Goal: Information Seeking & Learning: Understand process/instructions

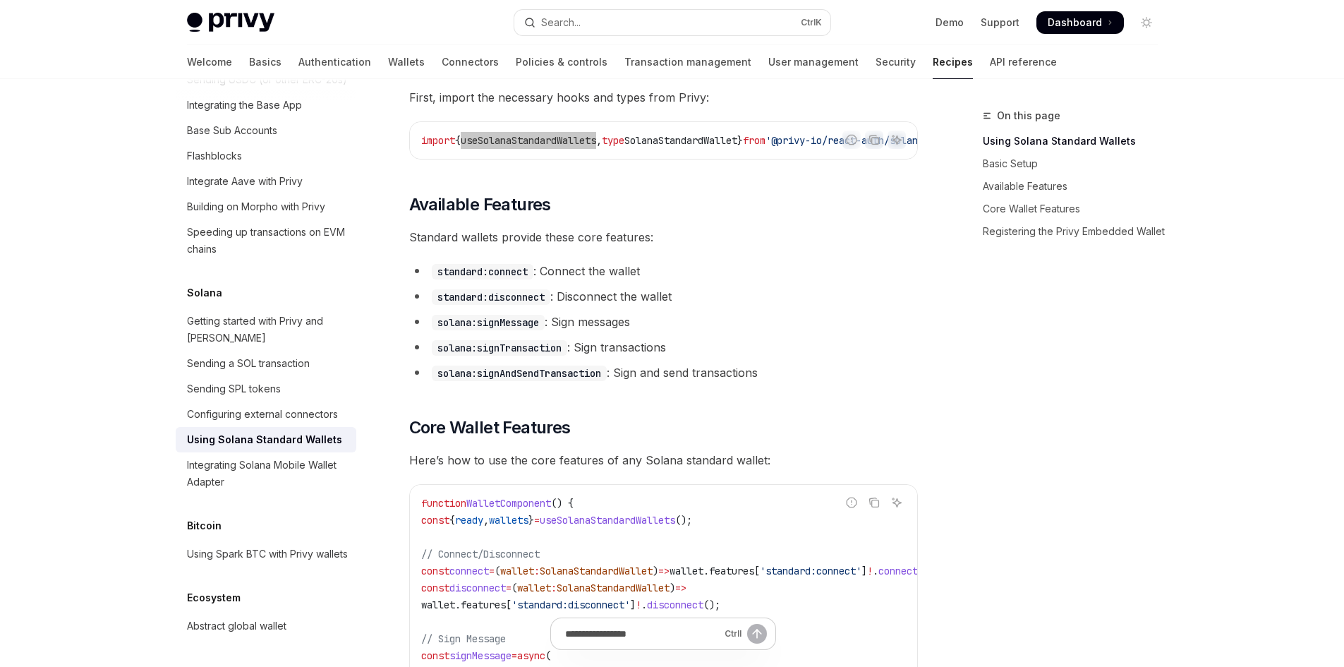
scroll to position [564, 0]
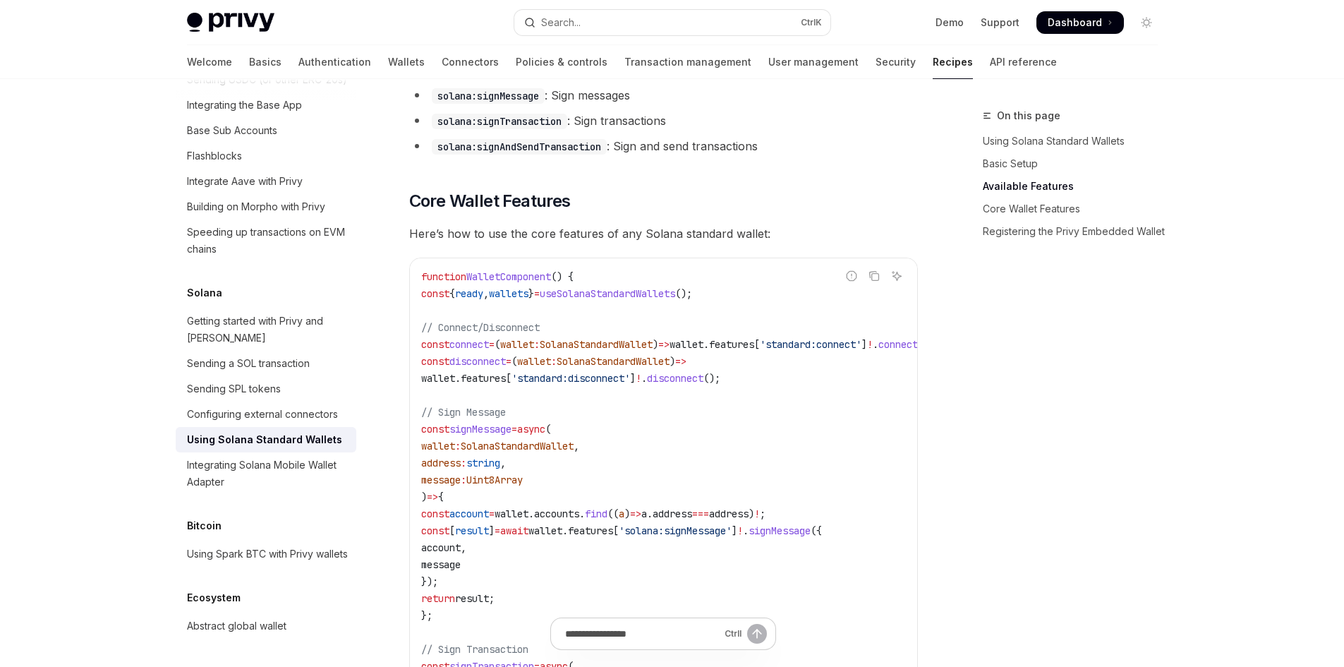
click at [642, 300] on span "useSolanaStandardWallets" at bounding box center [607, 293] width 135 height 13
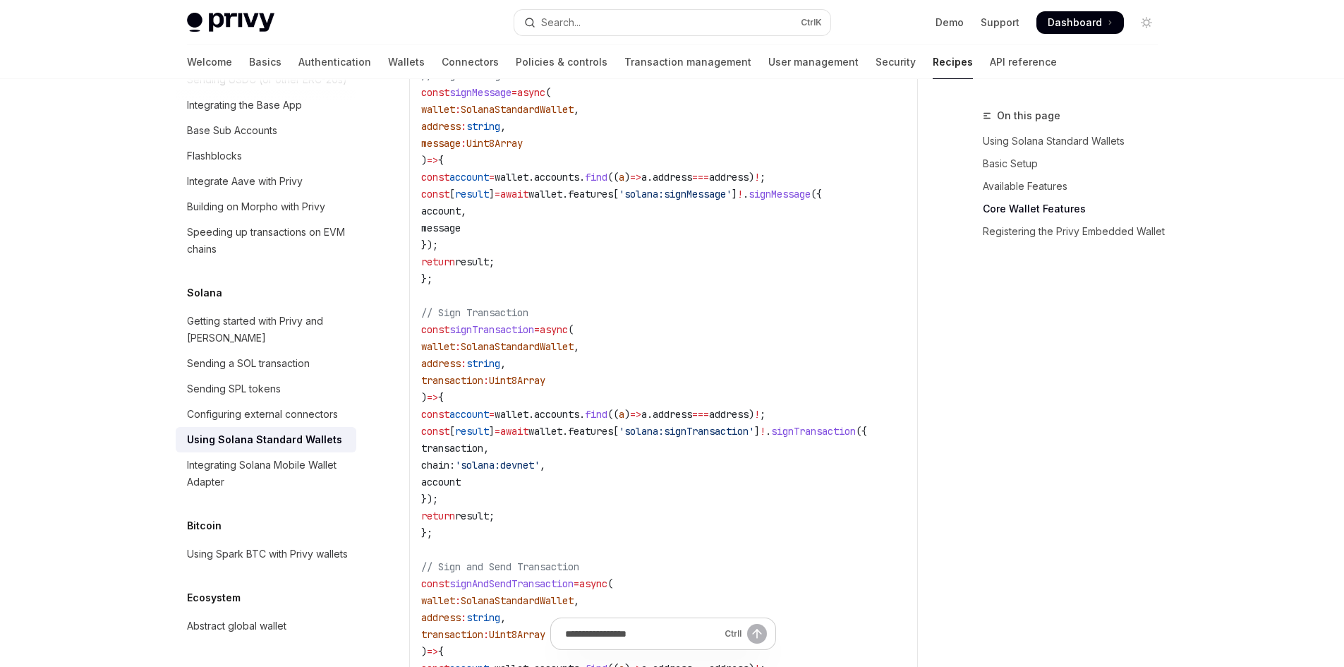
scroll to position [892, 0]
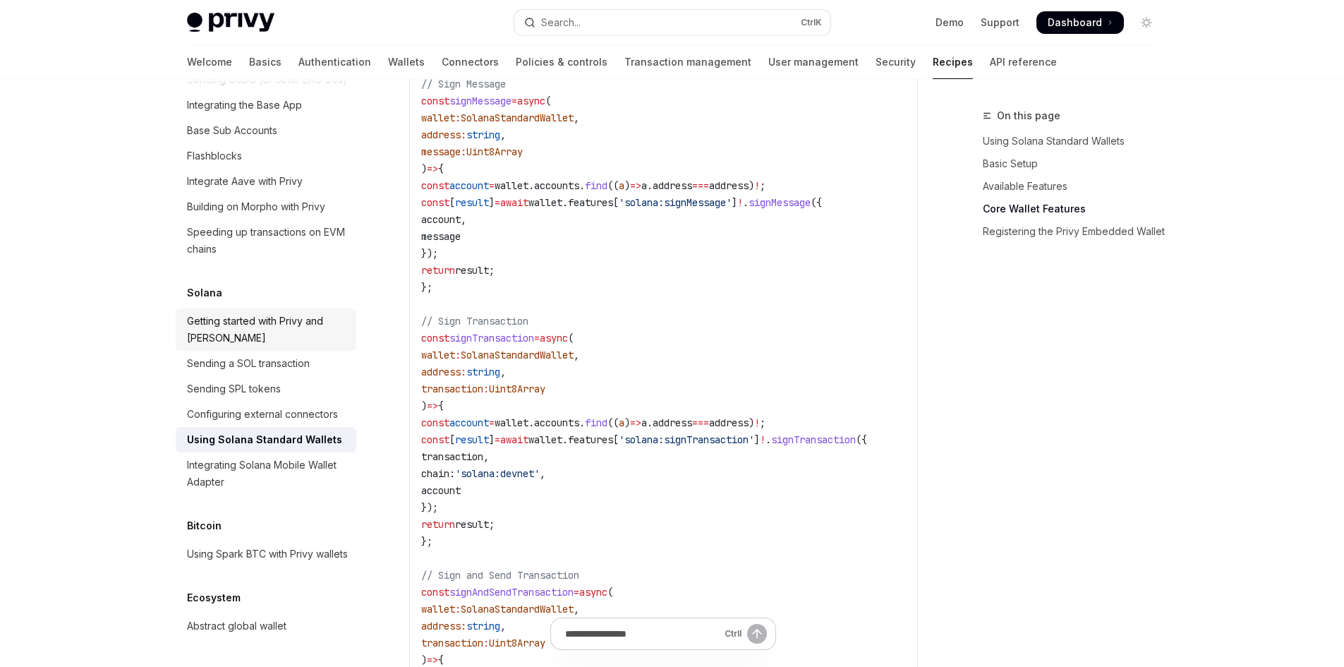
click at [293, 313] on div "Getting started with Privy and [PERSON_NAME]" at bounding box center [267, 330] width 161 height 34
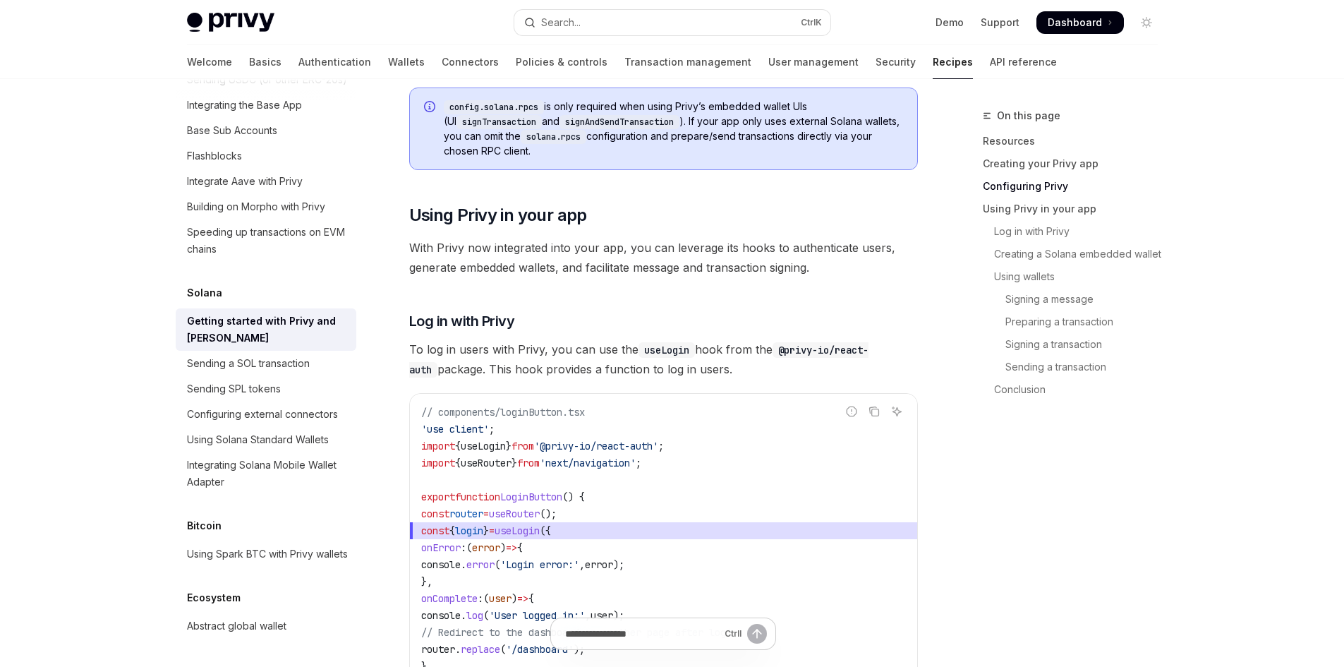
scroll to position [1482, 0]
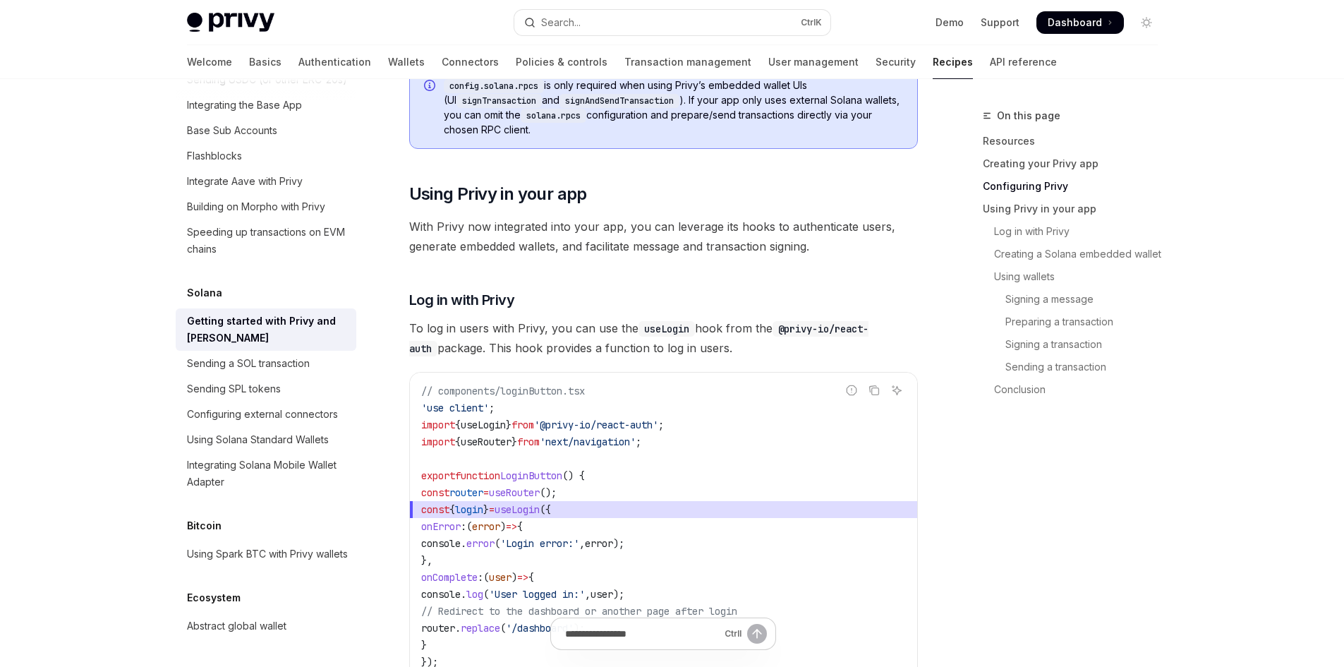
click at [741, 438] on code "// components/loginButton.tsx 'use client' ; import { useLogin } from '@privy-i…" at bounding box center [663, 551] width 485 height 339
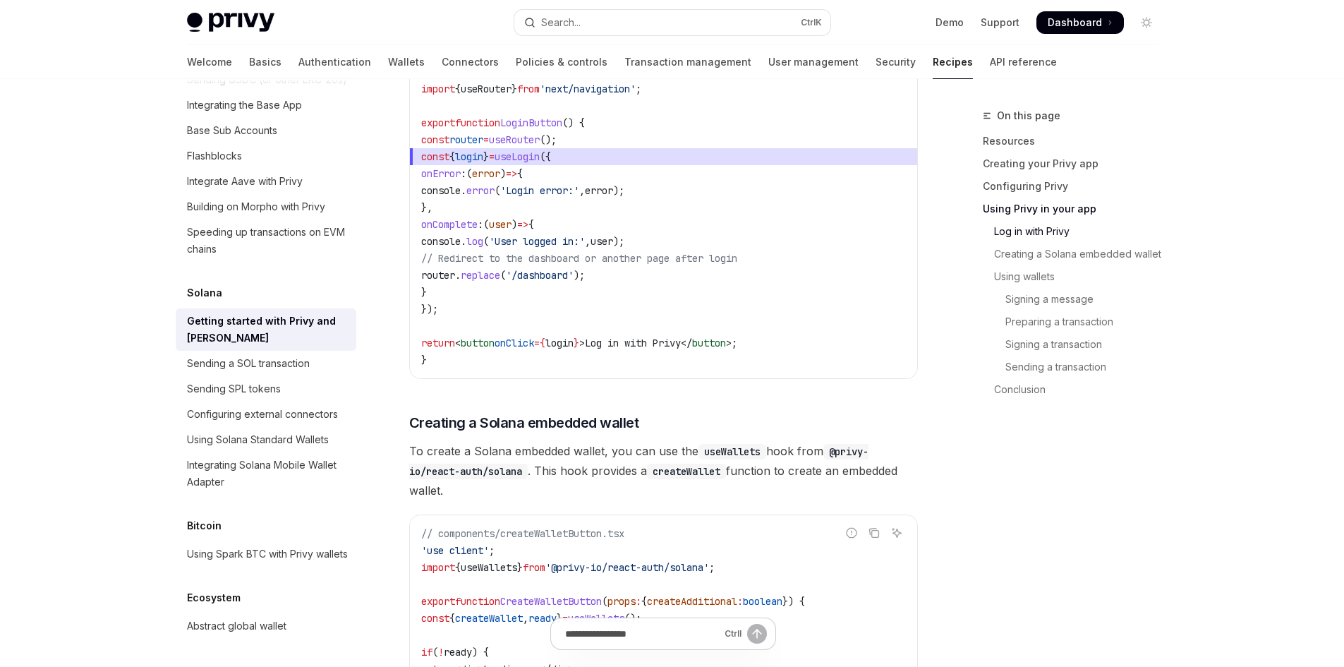
scroll to position [1975, 0]
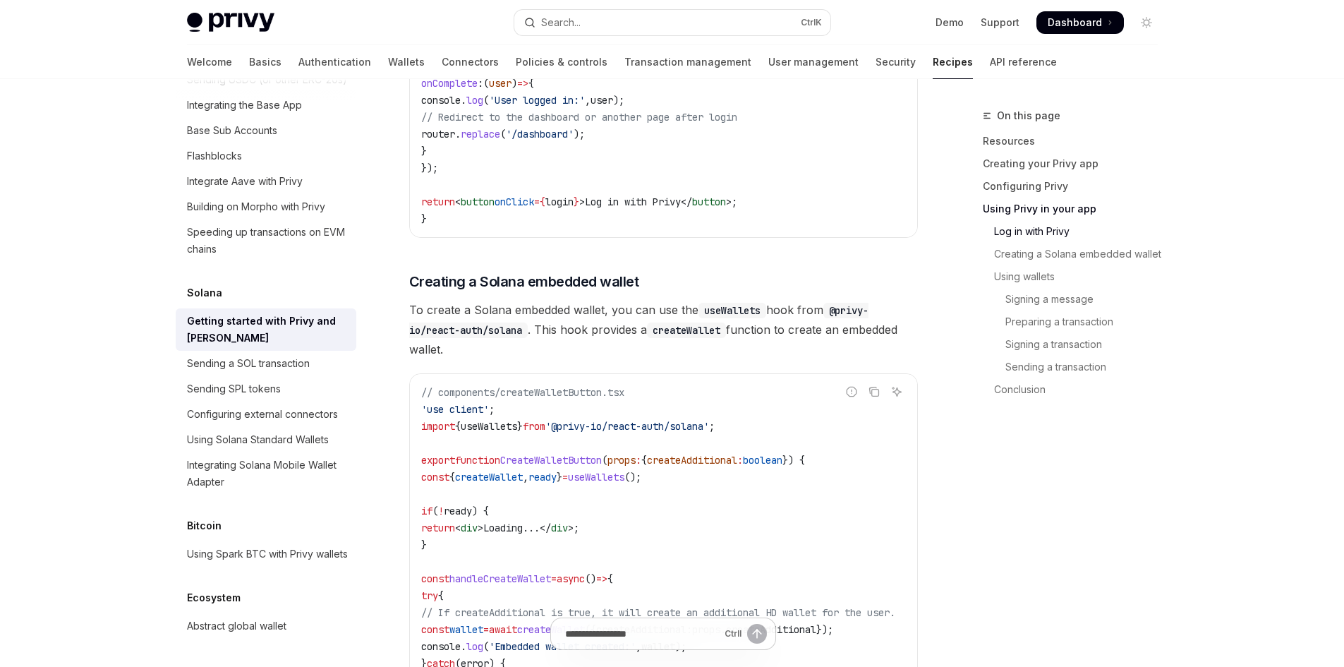
click at [514, 428] on span "useWallets" at bounding box center [489, 426] width 56 height 13
copy span "useWallets"
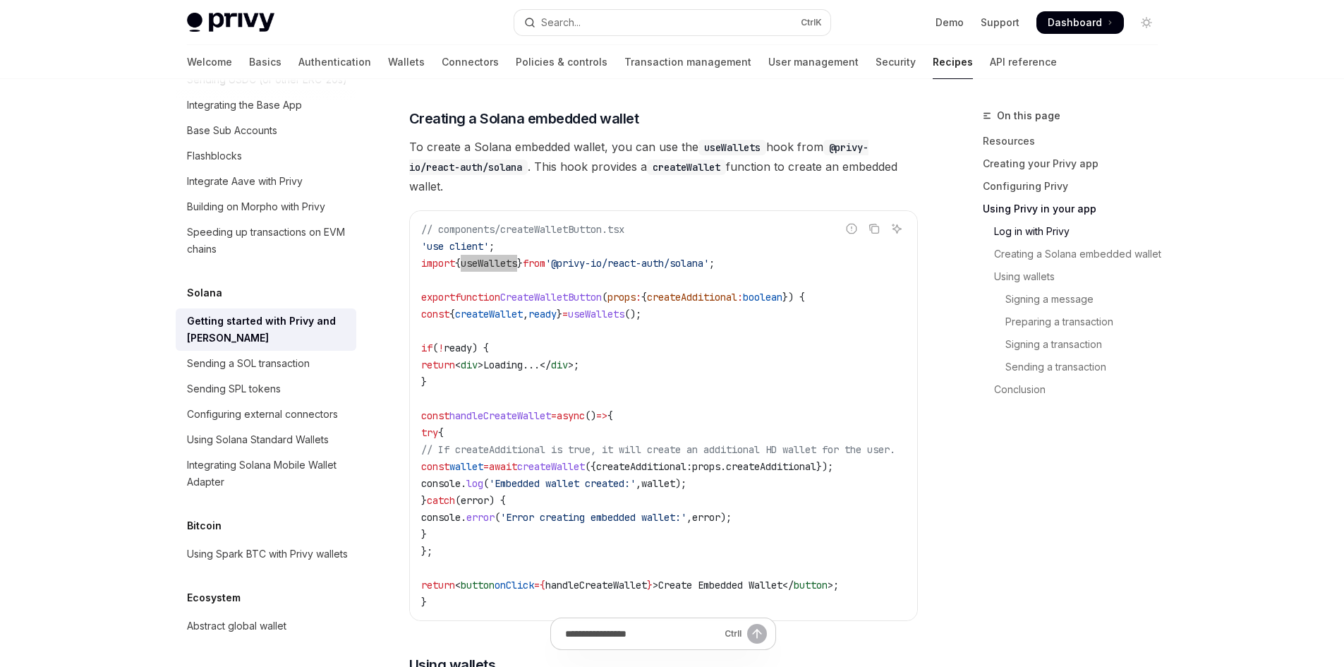
scroll to position [2187, 0]
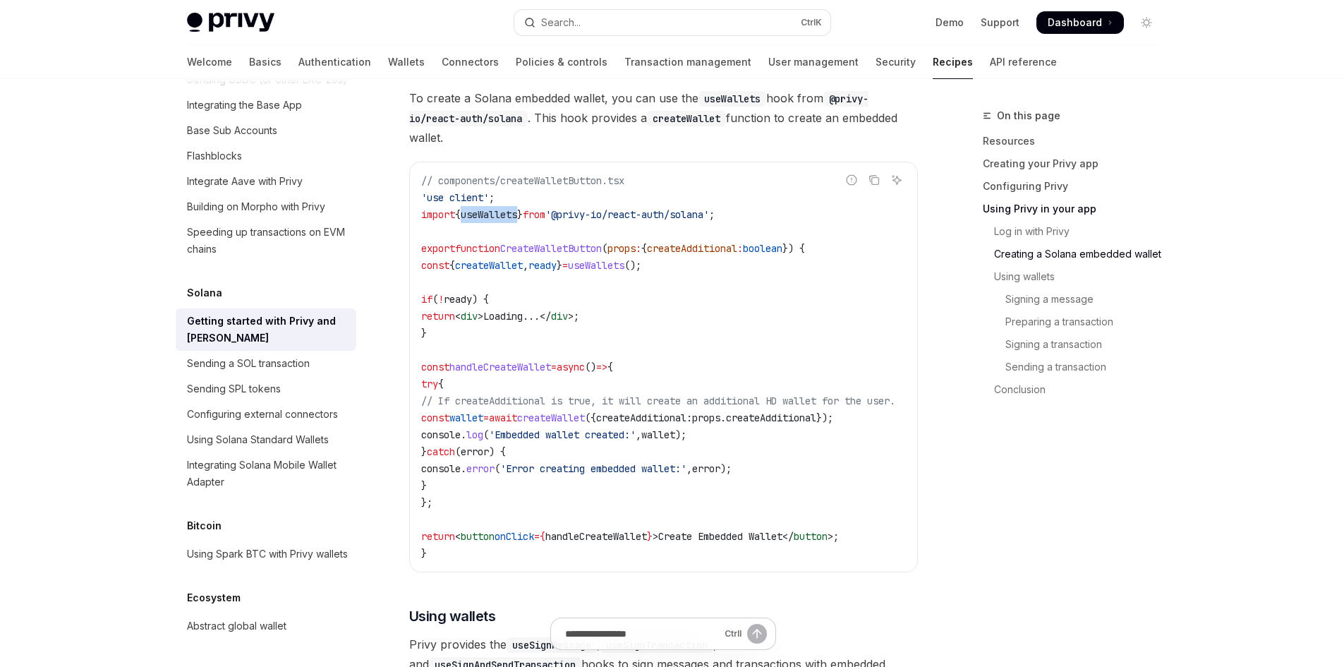
click at [502, 219] on span "useWallets" at bounding box center [489, 214] width 56 height 13
click at [516, 272] on span "createWallet" at bounding box center [489, 265] width 68 height 13
copy span "createWallet"
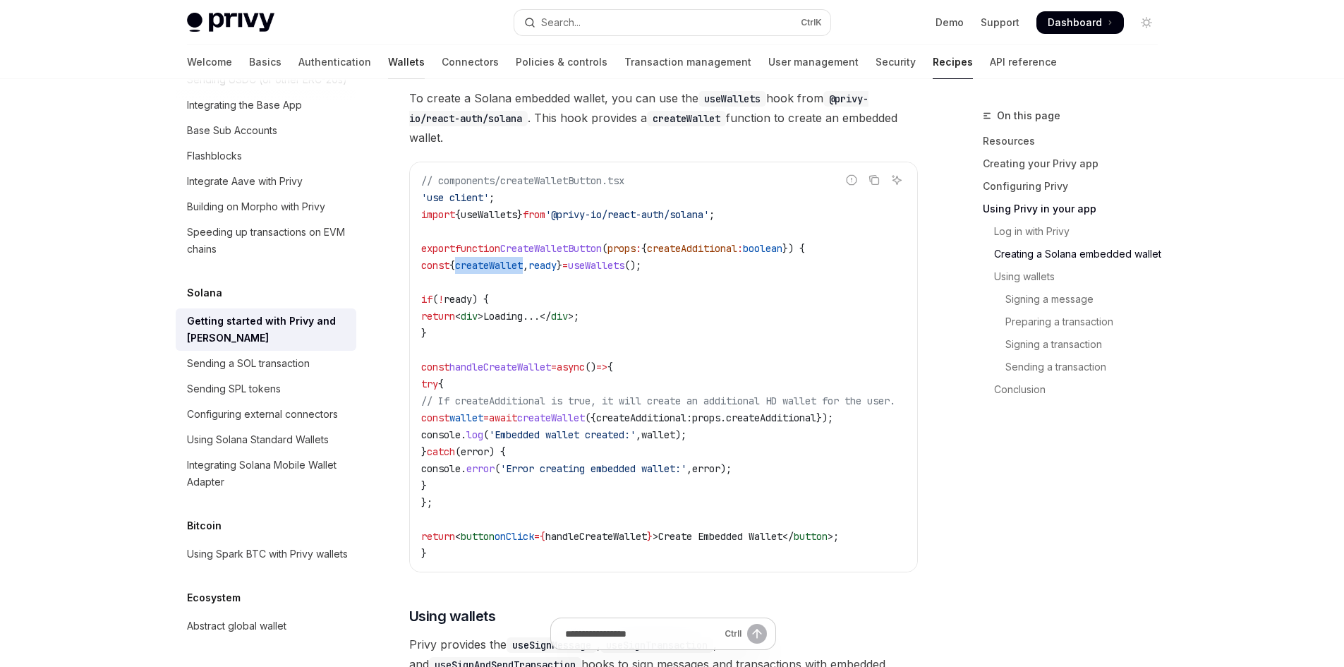
click at [388, 73] on link "Wallets" at bounding box center [406, 62] width 37 height 34
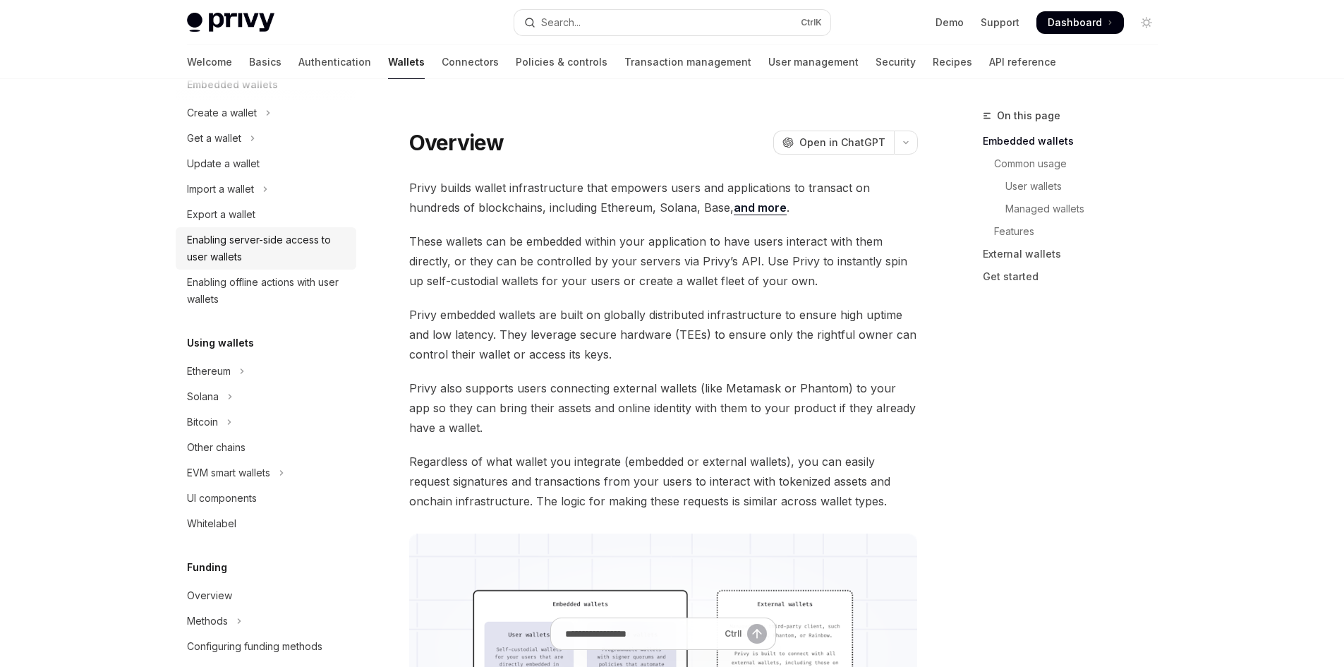
scroll to position [212, 0]
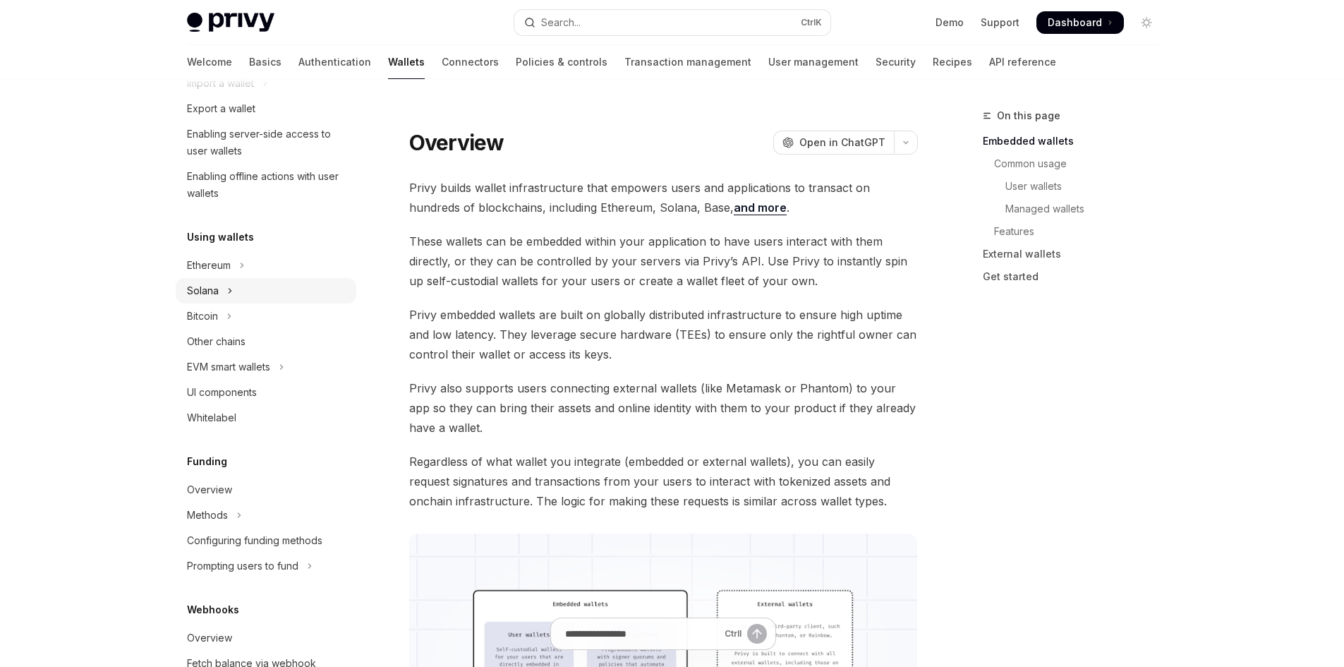
click at [248, 286] on button "Solana" at bounding box center [266, 290] width 181 height 25
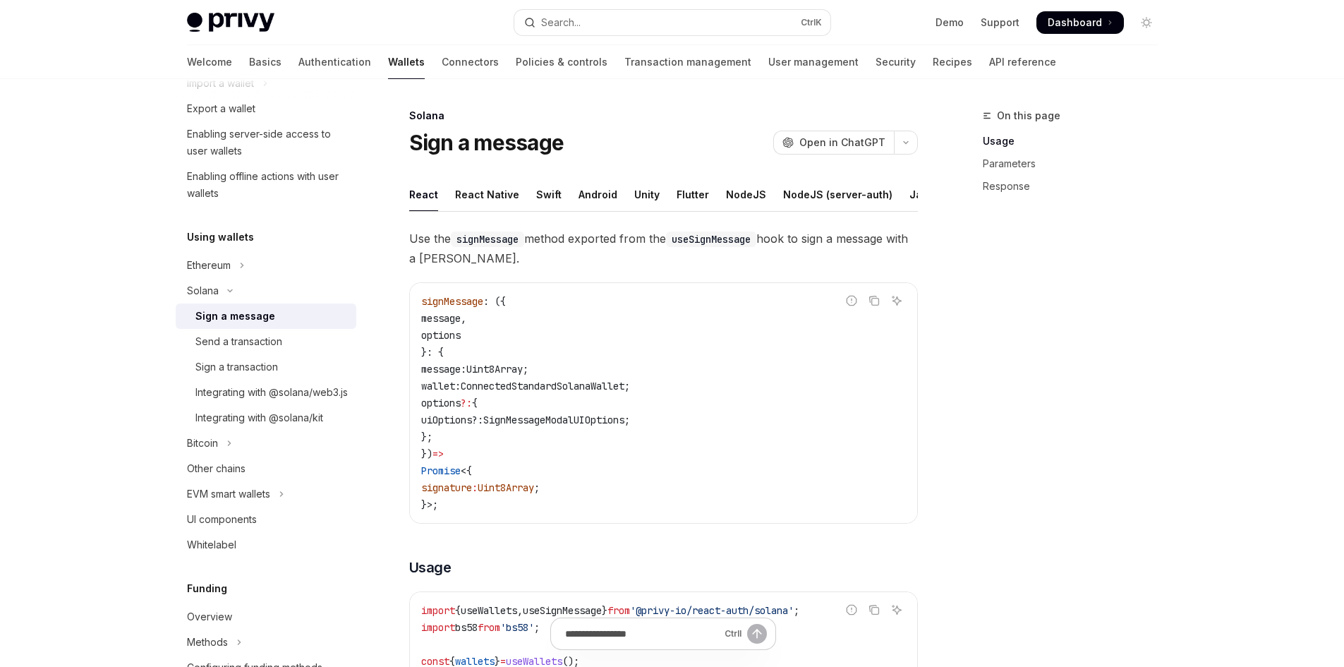
click at [250, 316] on div "Sign a message" at bounding box center [235, 316] width 80 height 17
click at [253, 341] on div "Send a transaction" at bounding box center [238, 341] width 87 height 17
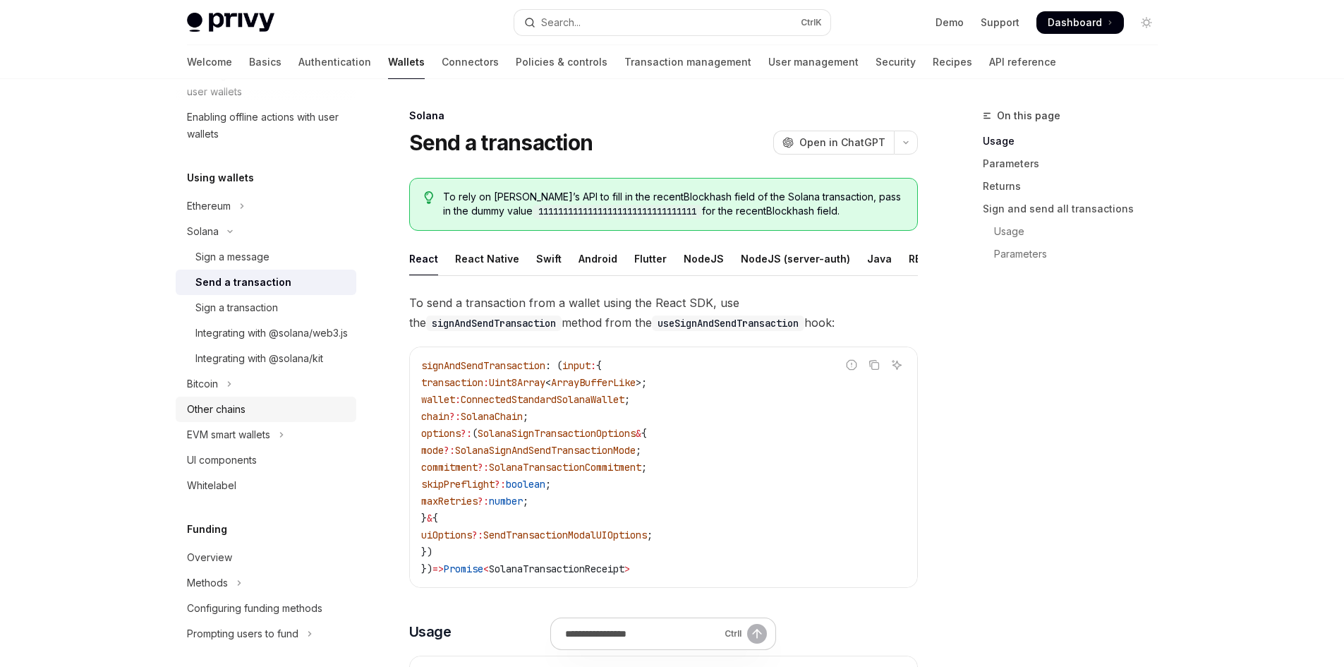
scroll to position [353, 0]
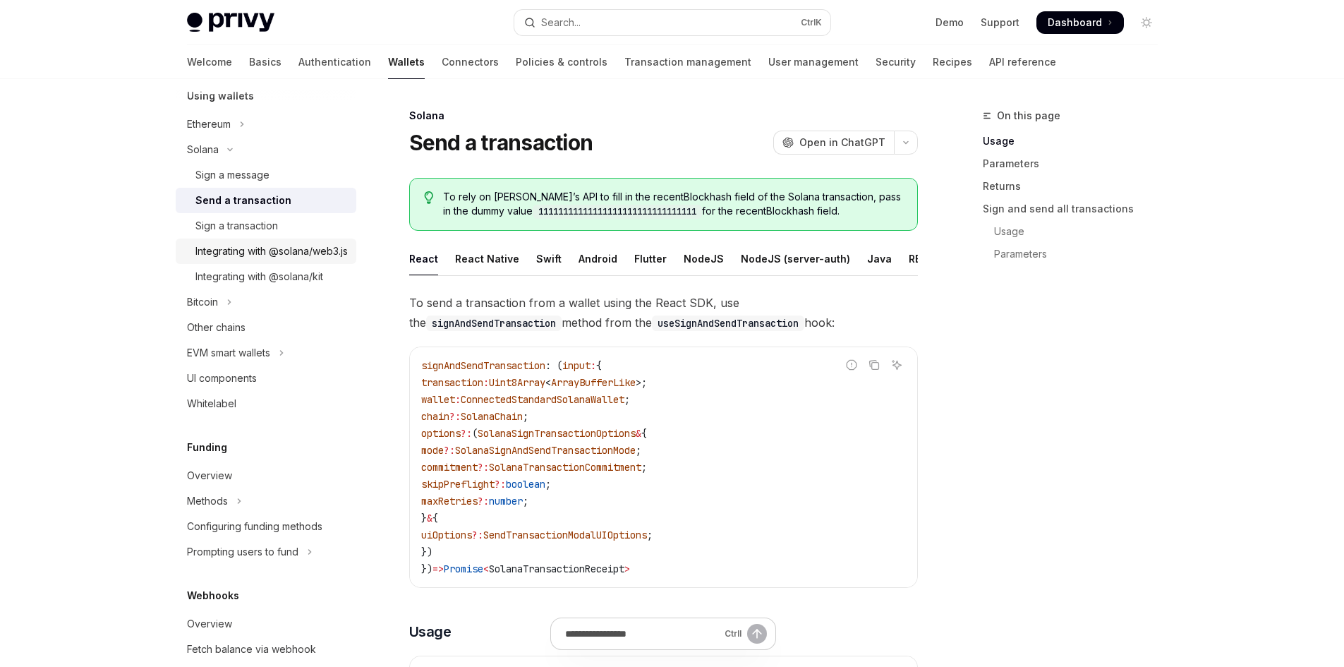
click at [285, 260] on div "Integrating with @solana/web3.js" at bounding box center [271, 251] width 152 height 17
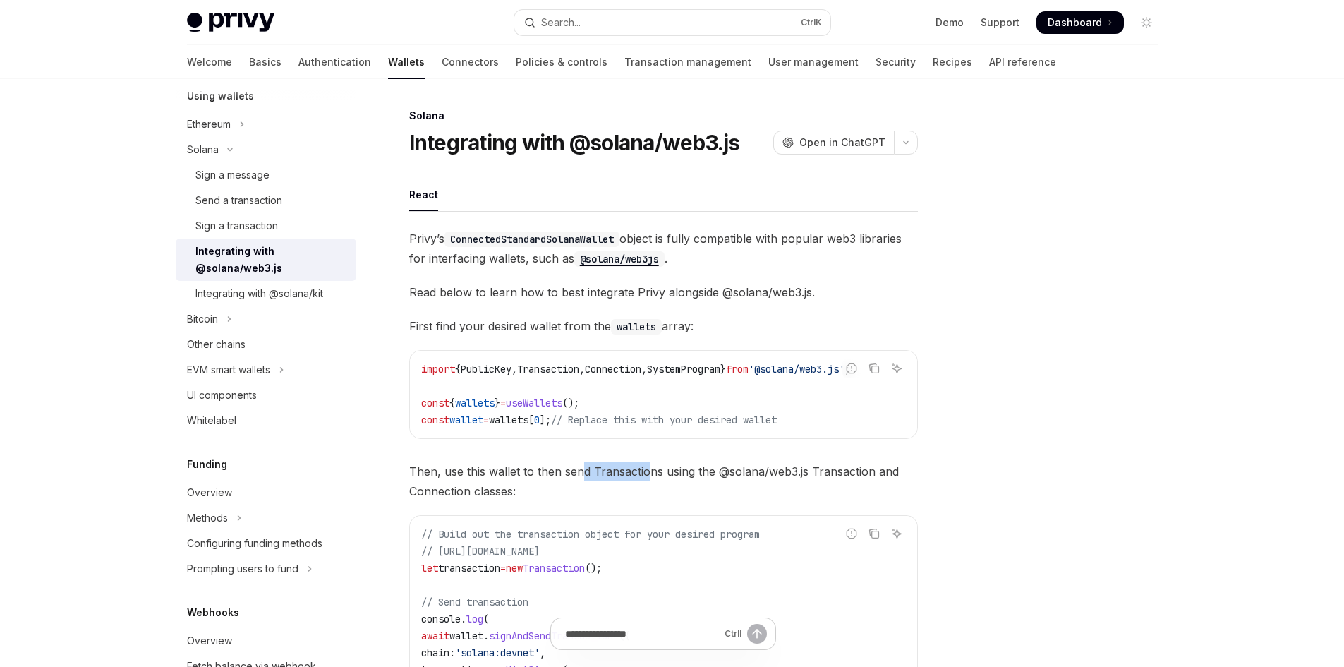
drag, startPoint x: 586, startPoint y: 447, endPoint x: 648, endPoint y: 444, distance: 62.1
click at [648, 449] on div "Privy’s ConnectedStandardSolanaWallet object is fully compatible with popular w…" at bounding box center [663, 529] width 509 height 601
drag, startPoint x: 648, startPoint y: 437, endPoint x: 715, endPoint y: 437, distance: 66.3
click at [715, 437] on div "import { PublicKey , Transaction , Connection , SystemProgram } from '@solana/w…" at bounding box center [663, 394] width 507 height 87
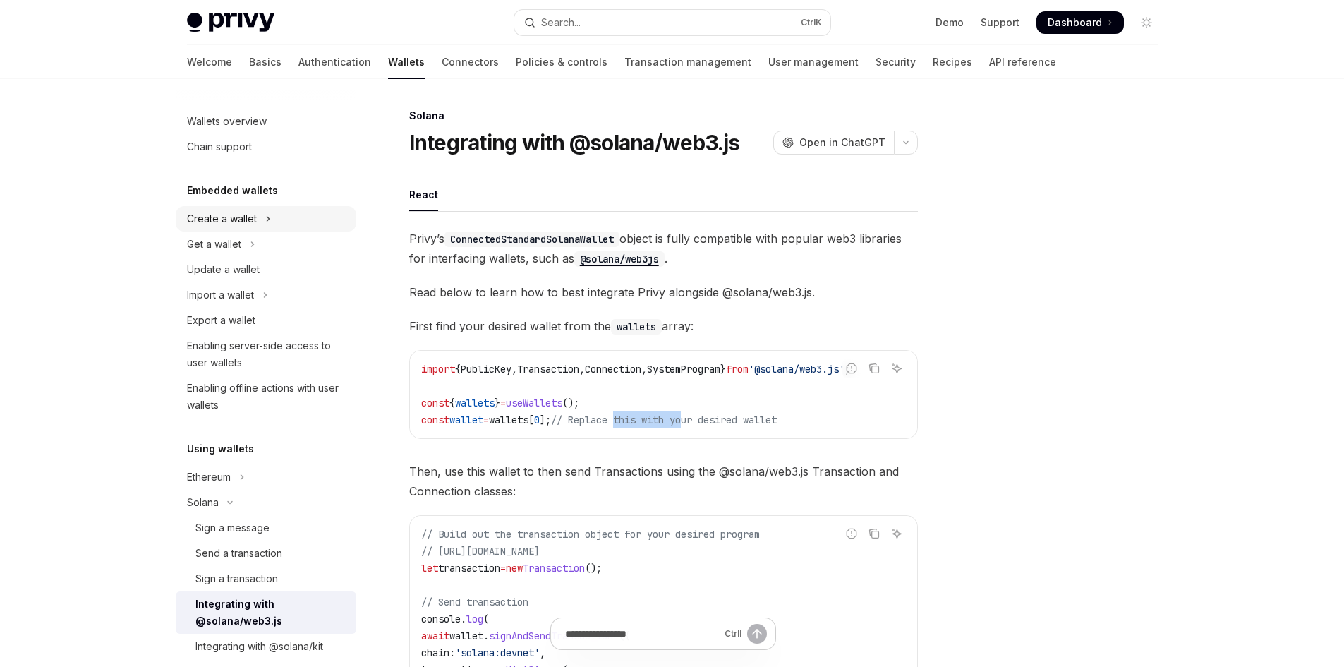
click at [260, 218] on button "Create a wallet" at bounding box center [266, 218] width 181 height 25
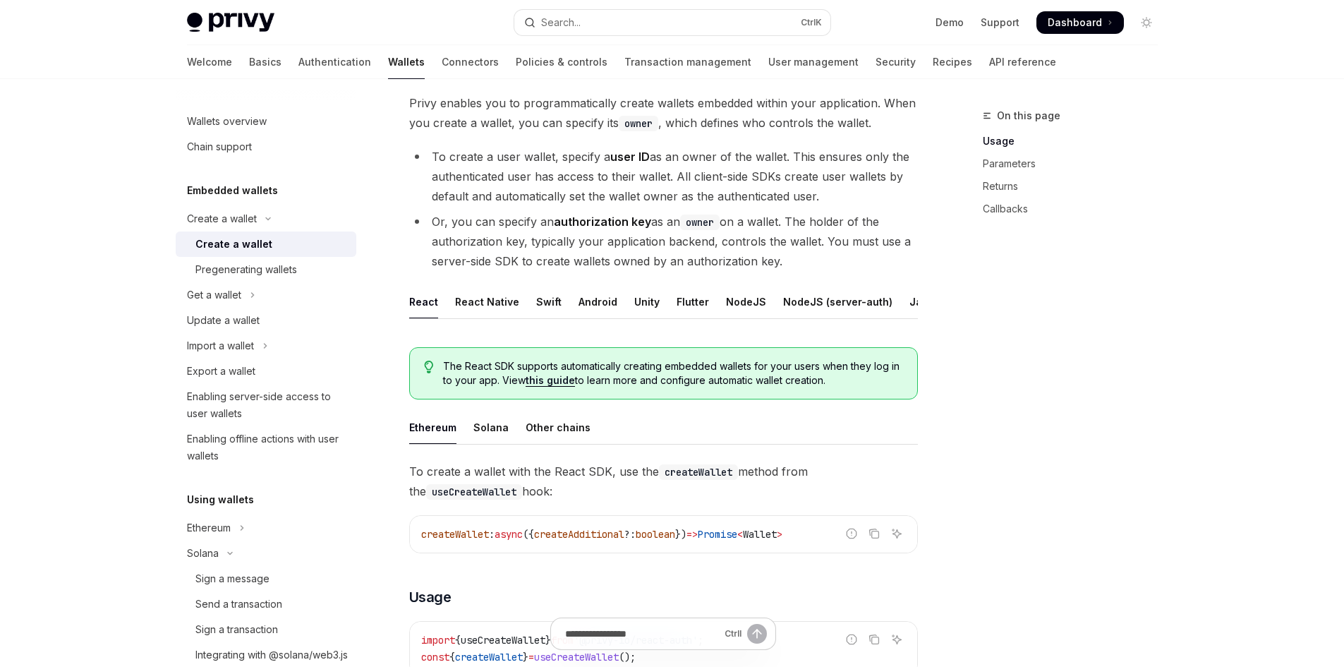
scroll to position [212, 0]
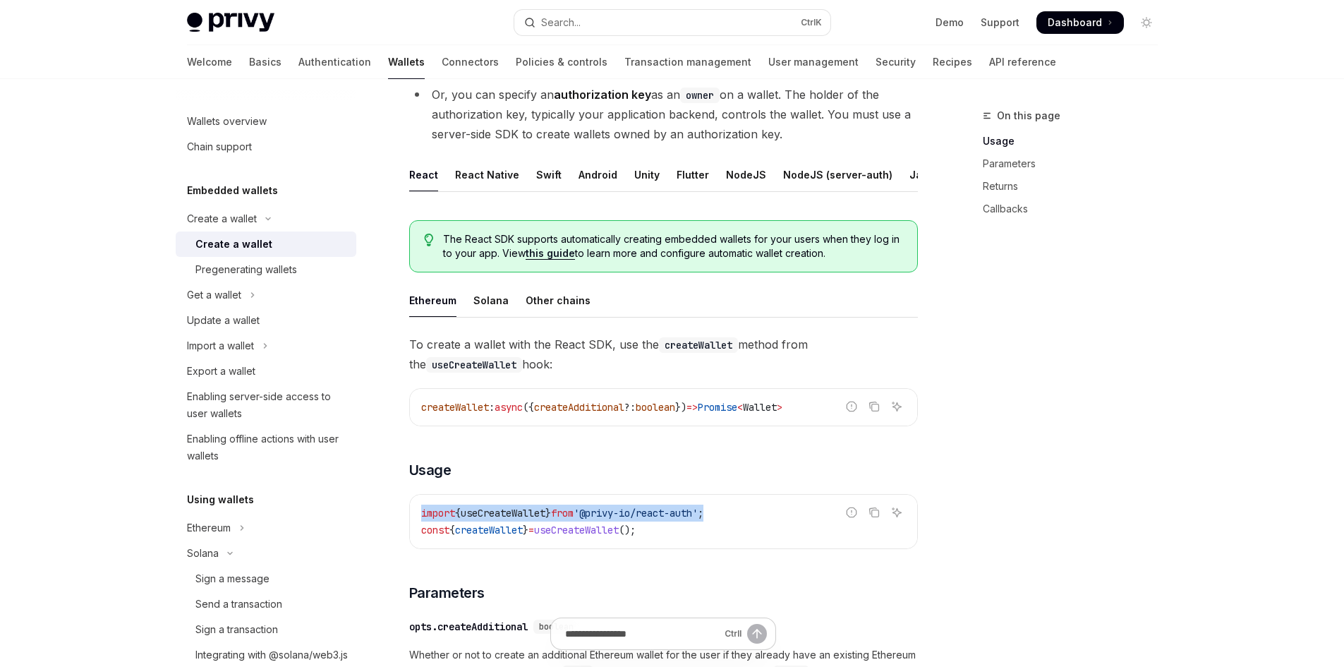
drag, startPoint x: 755, startPoint y: 521, endPoint x: 422, endPoint y: 518, distance: 333.0
click at [422, 518] on code "import { useCreateWallet } from '@privy-io/react-auth' ; const { createWallet }…" at bounding box center [663, 521] width 485 height 34
copy span "import { useCreateWallet } from '@privy-io/react-auth' ;"
click at [258, 369] on div "Export a wallet" at bounding box center [267, 371] width 161 height 17
type textarea "*"
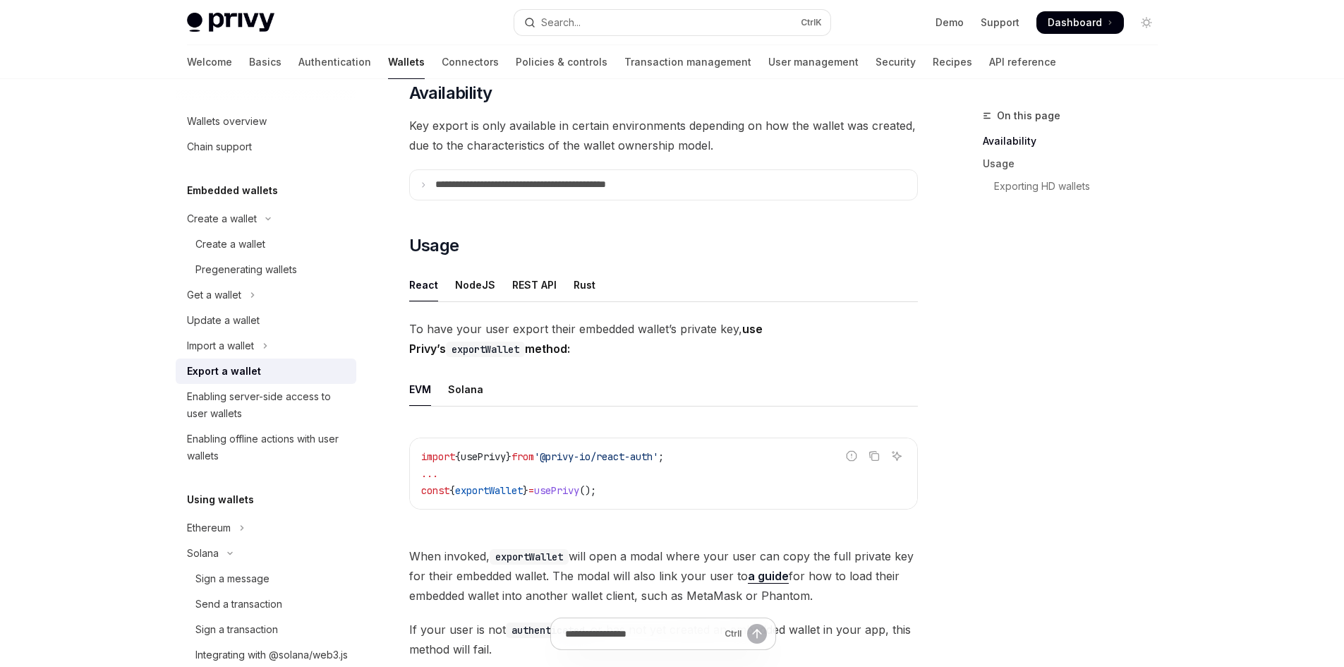
scroll to position [212, 0]
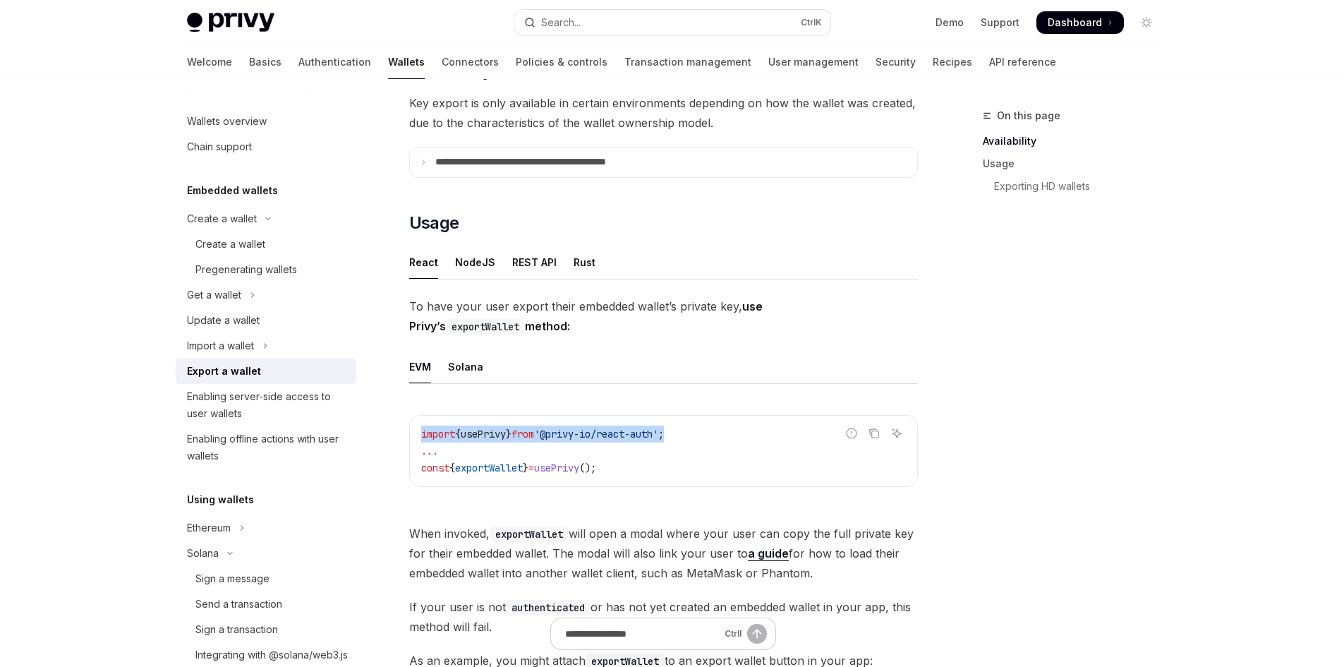
drag, startPoint x: 718, startPoint y: 436, endPoint x: 413, endPoint y: 430, distance: 304.1
click at [413, 430] on div "import { usePrivy } from '@privy-io/react-auth' ; ... const { exportWallet } = …" at bounding box center [663, 451] width 507 height 71
click at [604, 474] on code "import { usePrivy } from '@privy-io/react-auth' ; ... const { exportWallet } = …" at bounding box center [663, 450] width 485 height 51
click at [579, 463] on span "usePrivy" at bounding box center [556, 467] width 45 height 13
